Goal: Transaction & Acquisition: Purchase product/service

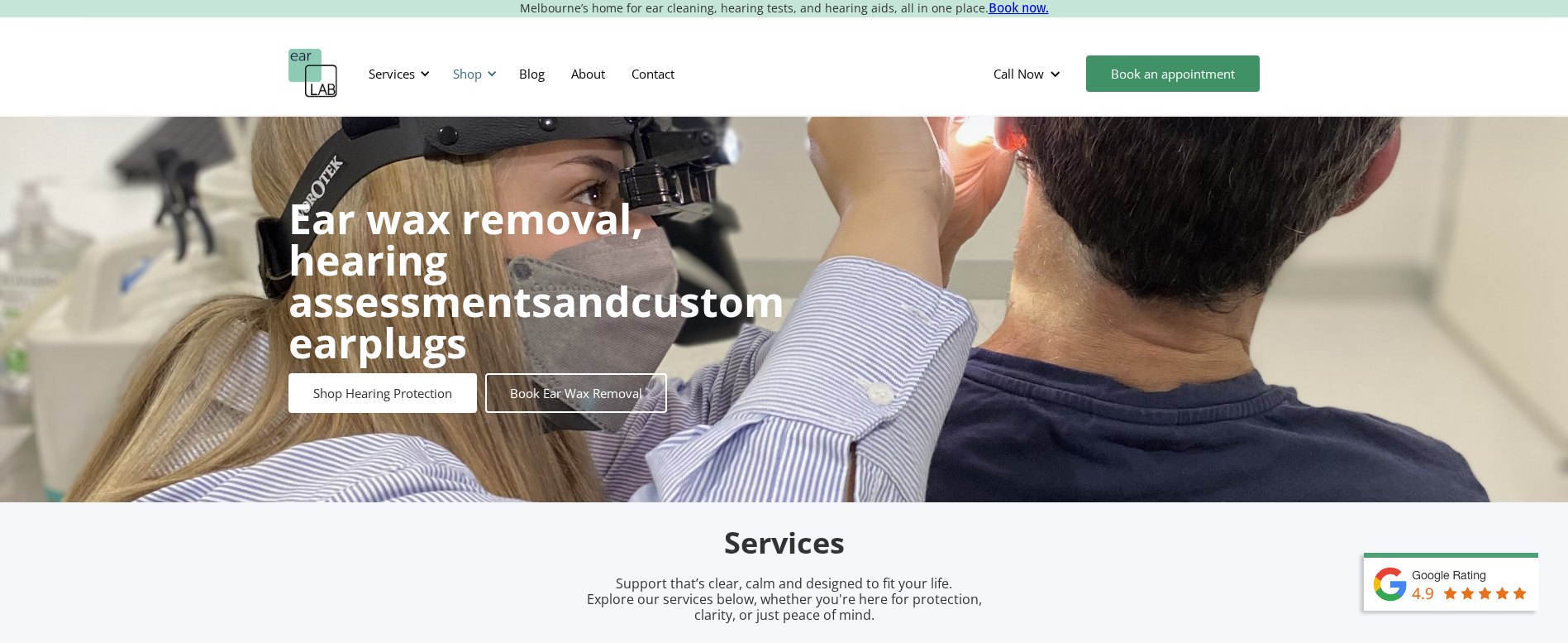
click at [490, 80] on div "Shop" at bounding box center [472, 74] width 59 height 50
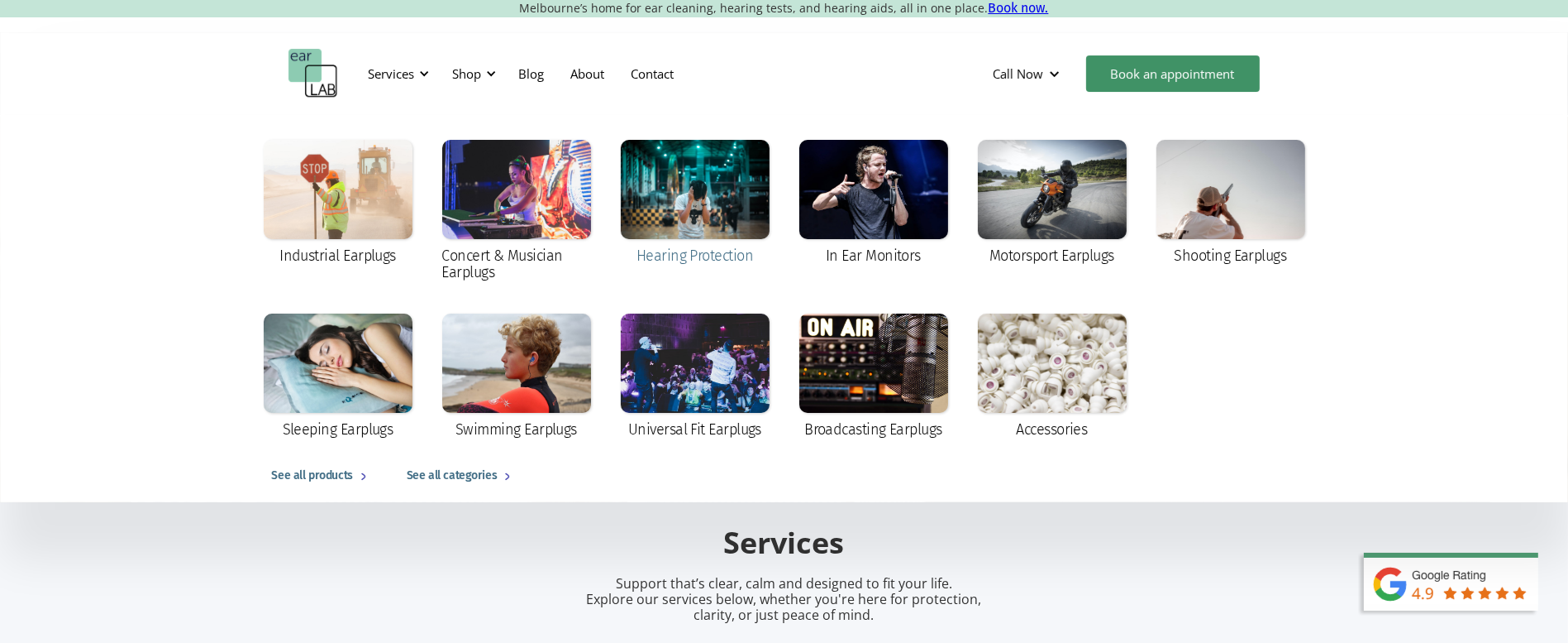
click at [711, 187] on div at bounding box center [695, 189] width 149 height 99
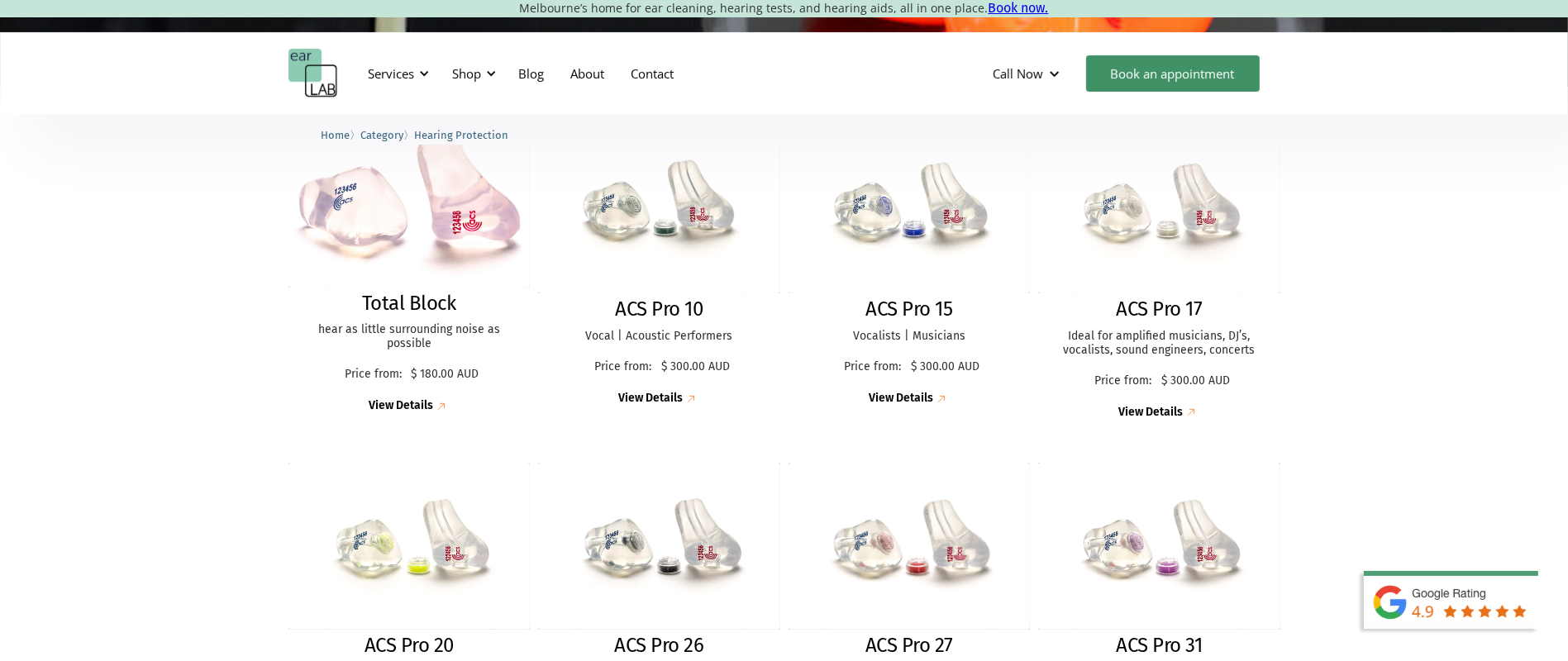
scroll to position [462, 0]
drag, startPoint x: 1576, startPoint y: 32, endPoint x: 1584, endPoint y: 142, distance: 110.3
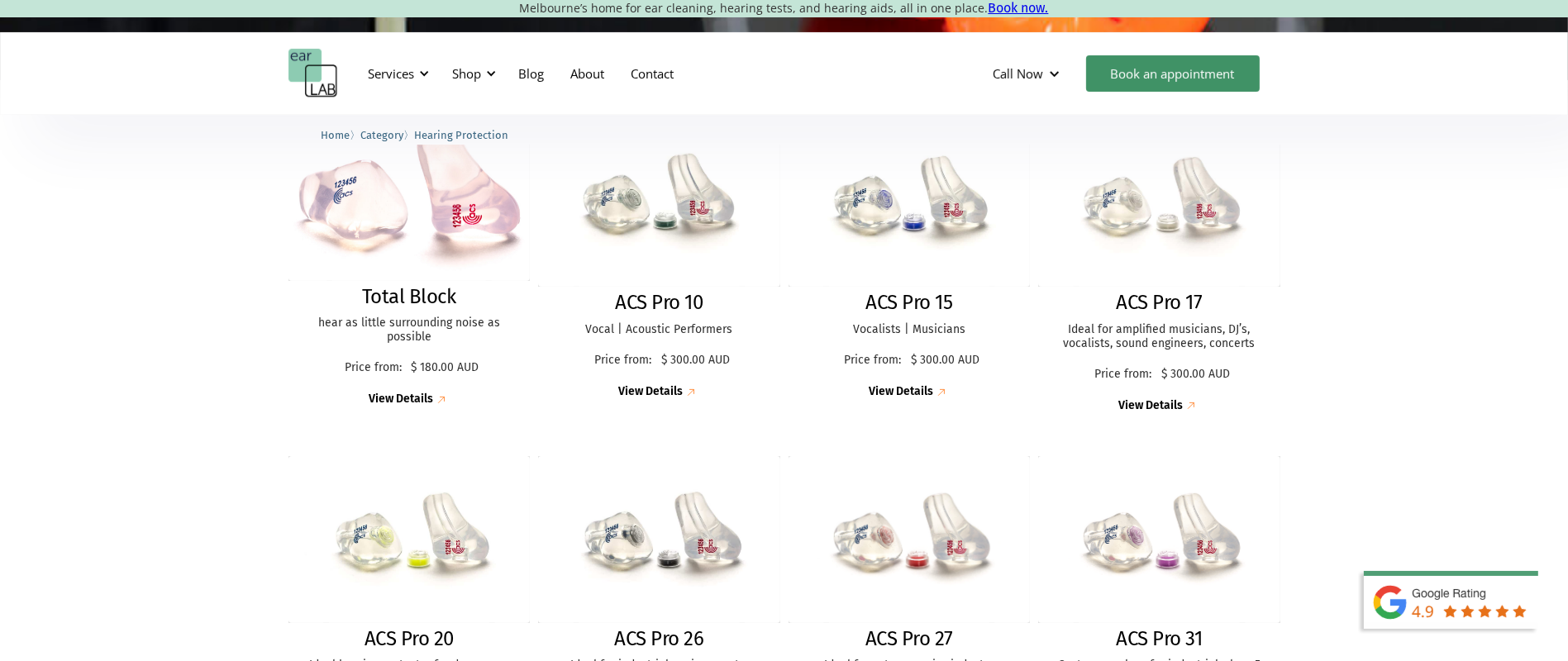
scroll to position [432, 0]
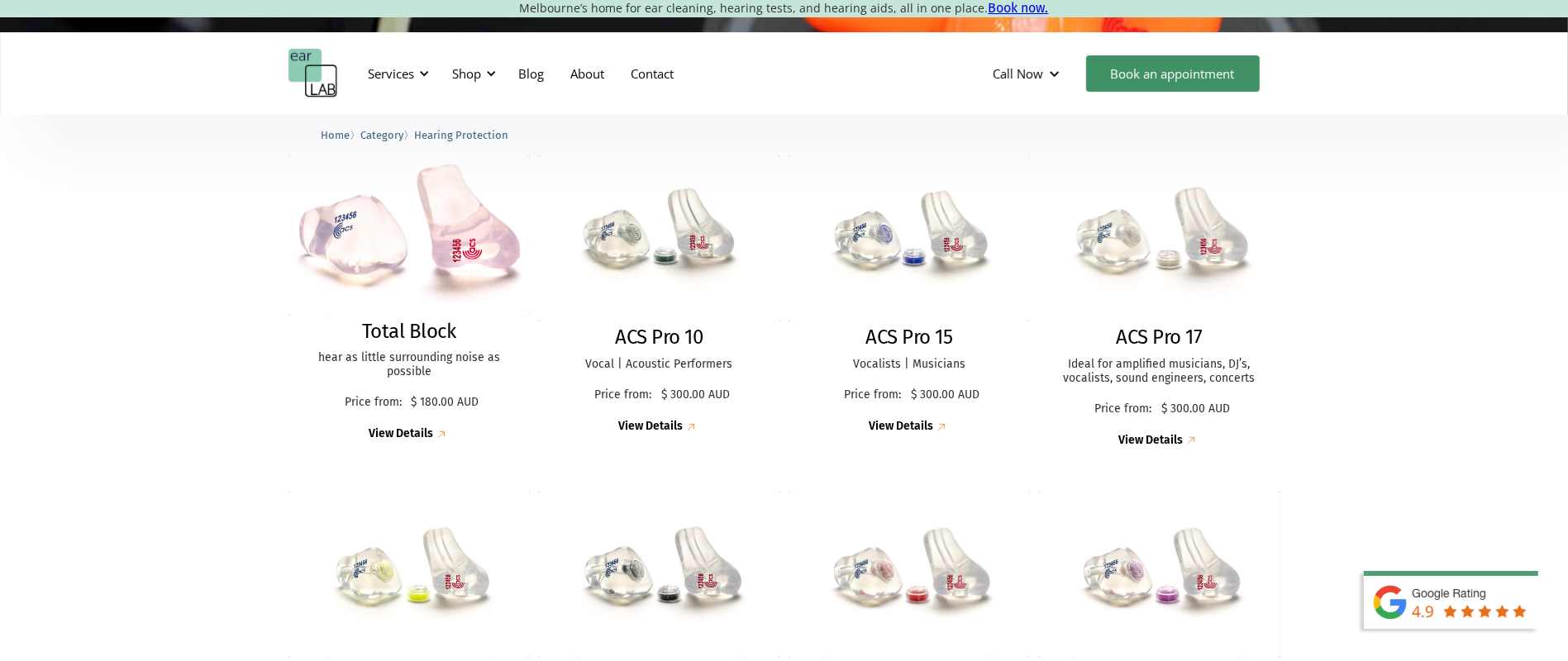
drag, startPoint x: 1163, startPoint y: 349, endPoint x: 1172, endPoint y: 336, distance: 15.8
click at [1163, 349] on div "ACS Pro 17 Ideal for amplified musicians, DJ’s, vocalists, sound engineers, con…" at bounding box center [1159, 387] width 243 height 123
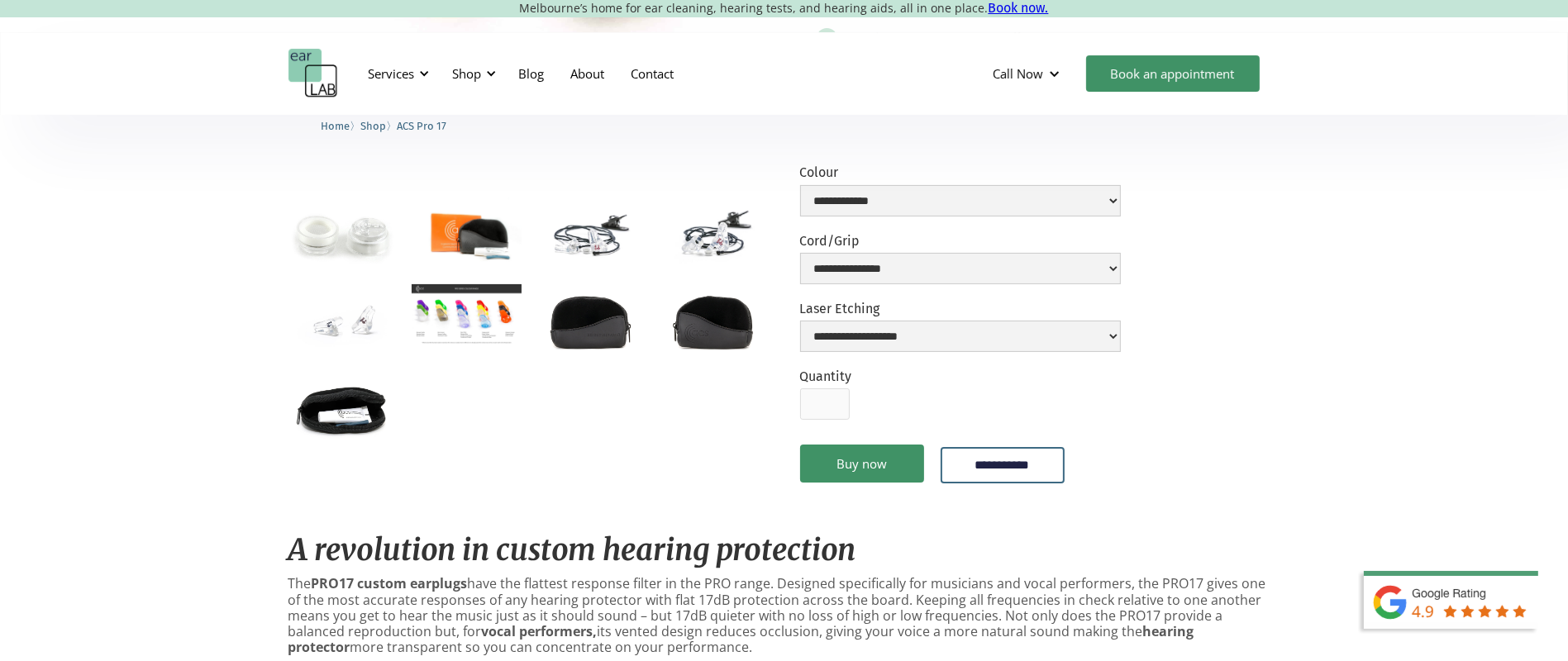
scroll to position [440, 0]
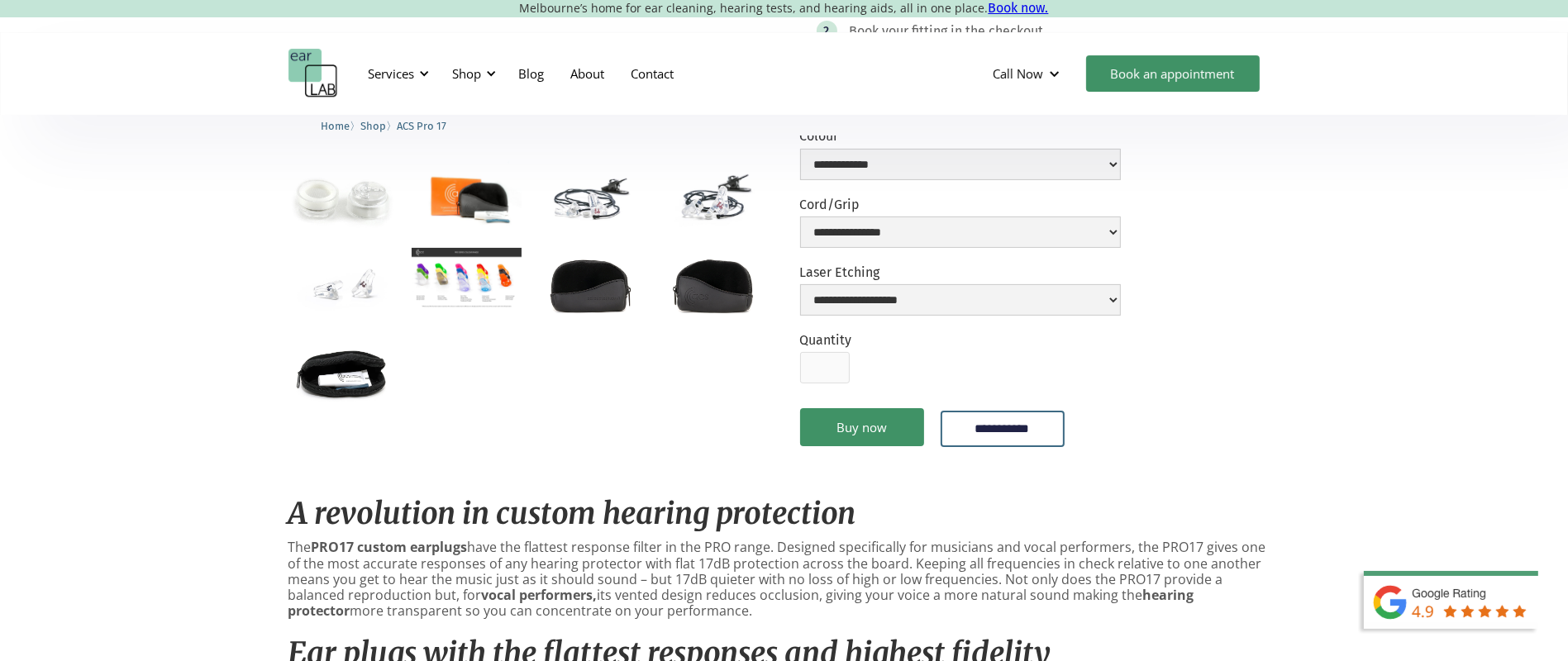
click at [489, 310] on img "open lightbox" at bounding box center [467, 278] width 110 height 62
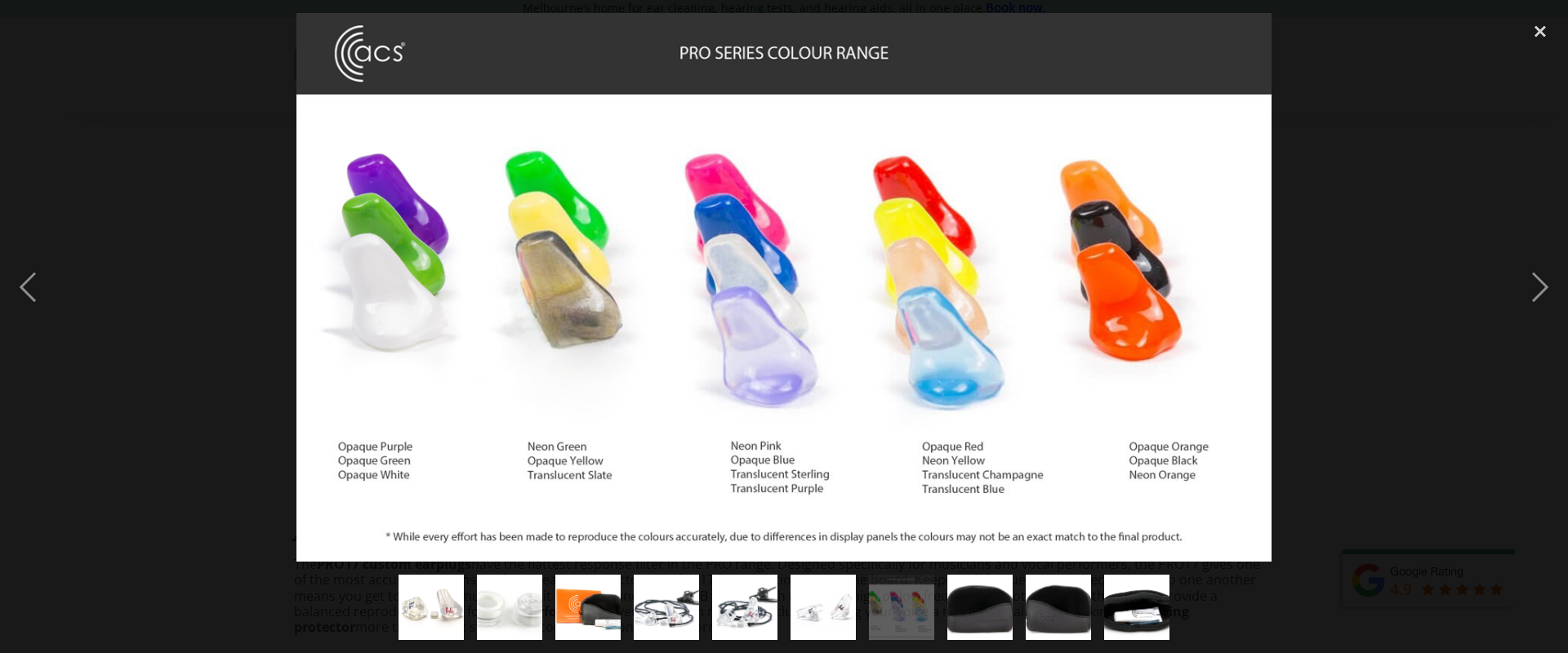
click at [288, 270] on div at bounding box center [784, 287] width 1568 height 548
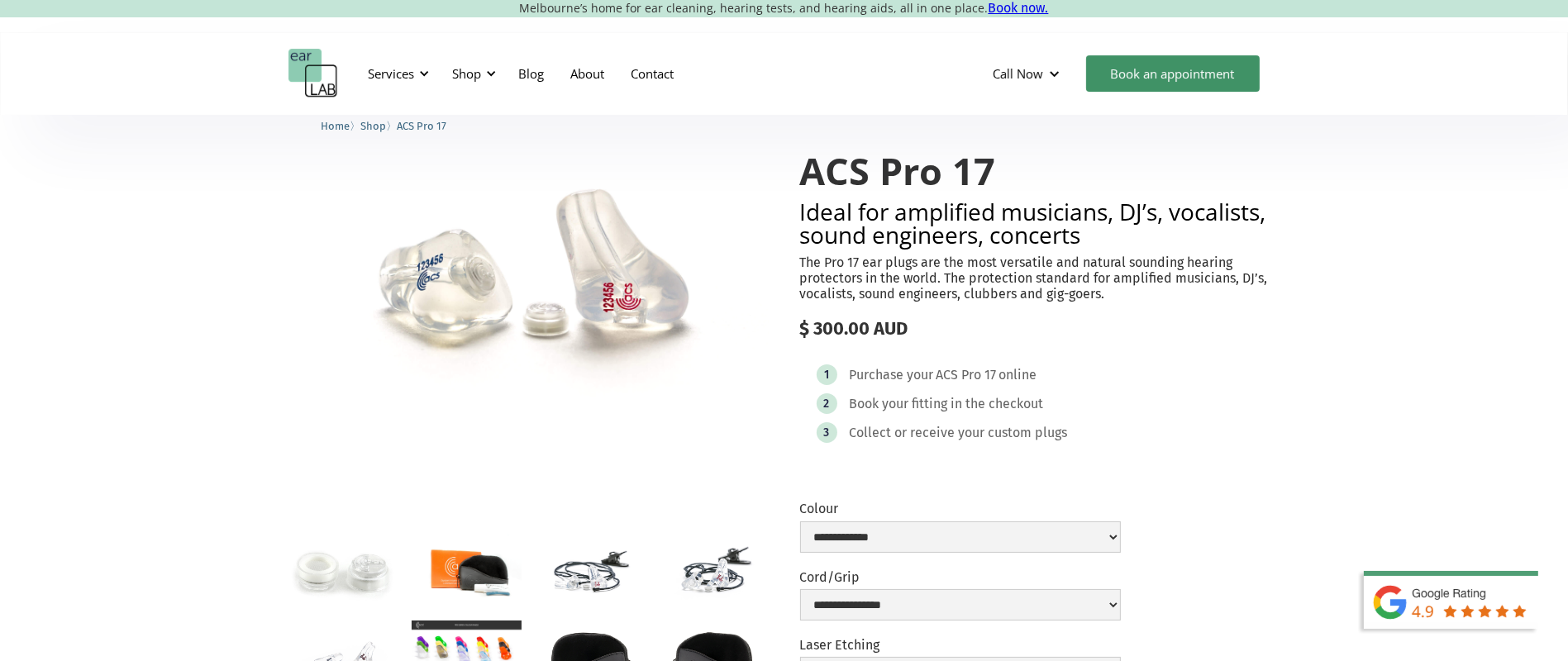
scroll to position [66, 0]
